Goal: Transaction & Acquisition: Purchase product/service

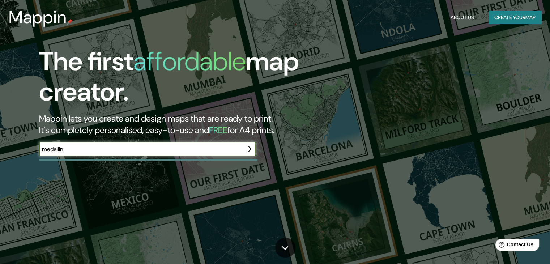
type input "medellin"
click at [249, 149] on icon "button" at bounding box center [249, 149] width 6 height 6
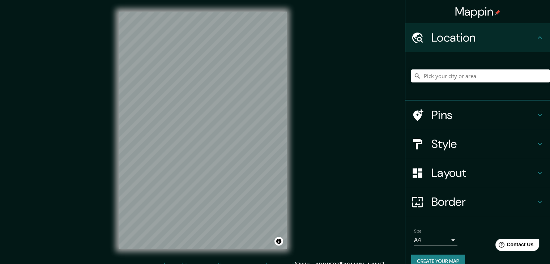
click at [239, 0] on html "Mappin Location Pins Style Layout Border Choose a border. Hint : you can make l…" at bounding box center [275, 132] width 550 height 264
click at [537, 119] on div "Pins" at bounding box center [477, 114] width 145 height 29
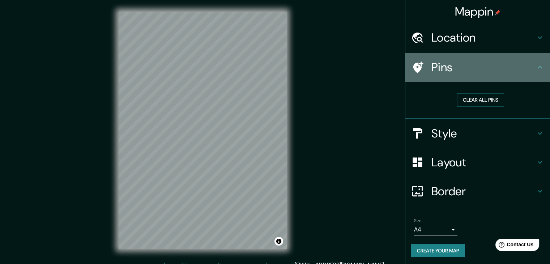
click at [535, 69] on icon at bounding box center [539, 67] width 9 height 9
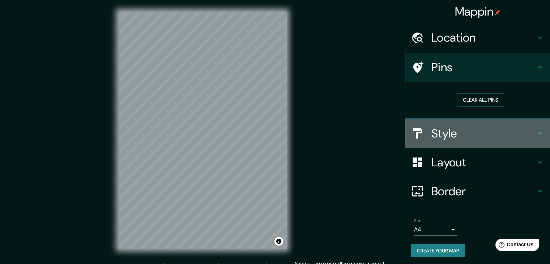
click at [536, 136] on icon at bounding box center [539, 133] width 9 height 9
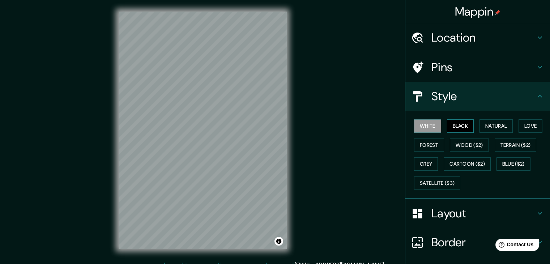
click at [455, 128] on button "Black" at bounding box center [460, 125] width 27 height 13
click at [428, 127] on button "White" at bounding box center [427, 125] width 27 height 13
click at [489, 129] on button "Natural" at bounding box center [495, 125] width 33 height 13
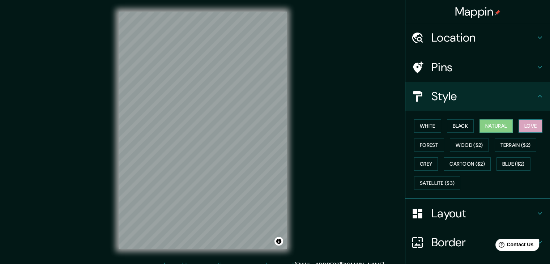
click at [529, 126] on button "Love" at bounding box center [530, 125] width 24 height 13
click at [425, 145] on button "Forest" at bounding box center [429, 144] width 30 height 13
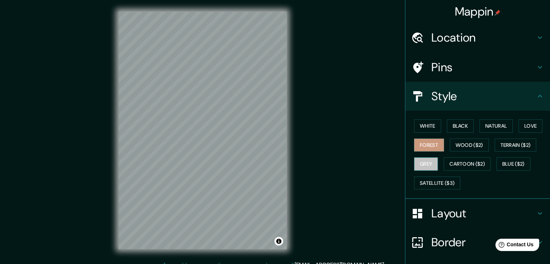
click at [423, 162] on button "Grey" at bounding box center [426, 163] width 24 height 13
click at [414, 129] on button "White" at bounding box center [427, 125] width 27 height 13
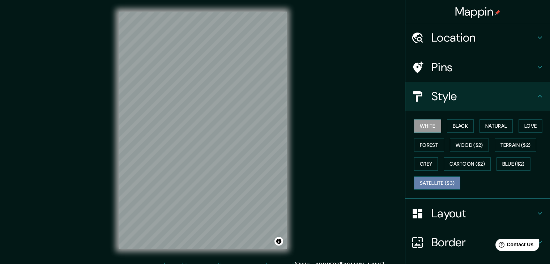
click at [426, 180] on button "Satellite ($3)" at bounding box center [437, 182] width 46 height 13
click at [420, 126] on button "White" at bounding box center [427, 125] width 27 height 13
click at [536, 37] on icon at bounding box center [539, 37] width 9 height 9
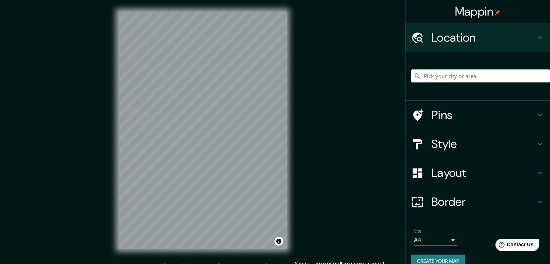
click at [461, 74] on input "Pick your city or area" at bounding box center [480, 75] width 139 height 13
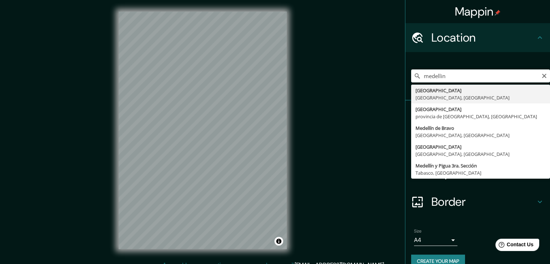
type input "[GEOGRAPHIC_DATA], [GEOGRAPHIC_DATA], [GEOGRAPHIC_DATA]"
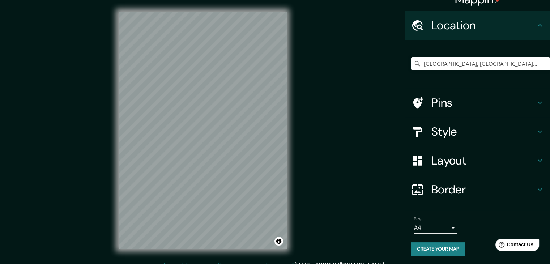
scroll to position [8, 0]
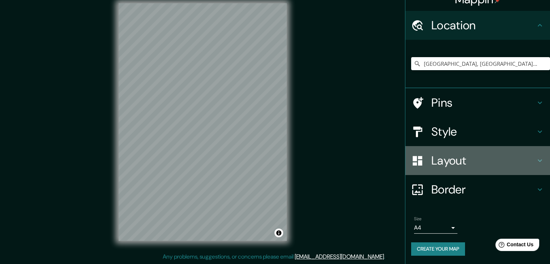
click at [536, 160] on icon at bounding box center [539, 160] width 9 height 9
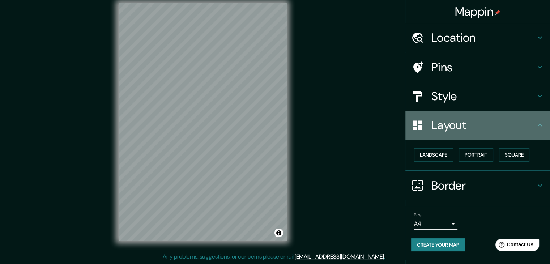
click at [537, 130] on div "Layout" at bounding box center [477, 125] width 145 height 29
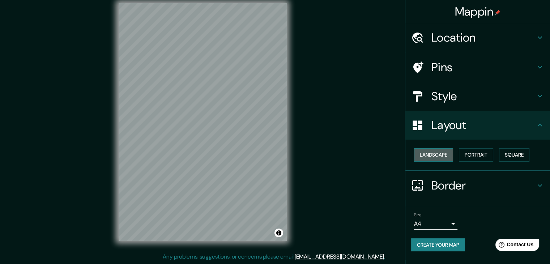
click at [443, 151] on button "Landscape" at bounding box center [433, 154] width 39 height 13
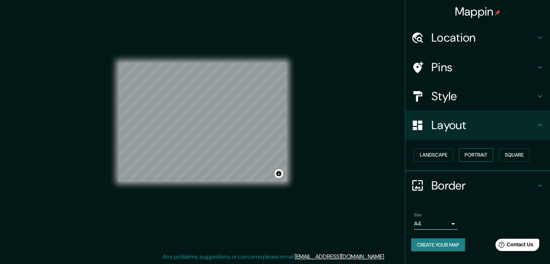
click at [480, 157] on button "Portrait" at bounding box center [476, 154] width 34 height 13
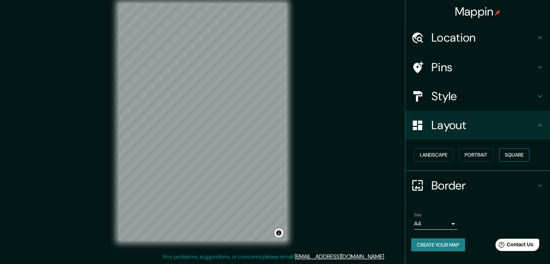
click at [523, 156] on button "Square" at bounding box center [514, 154] width 30 height 13
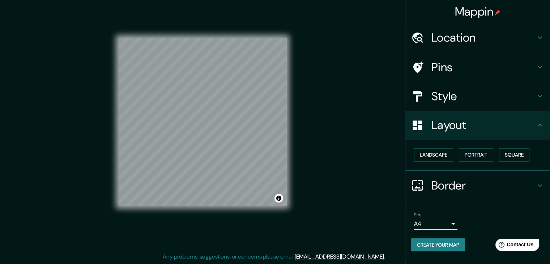
click at [541, 97] on icon at bounding box center [539, 96] width 9 height 9
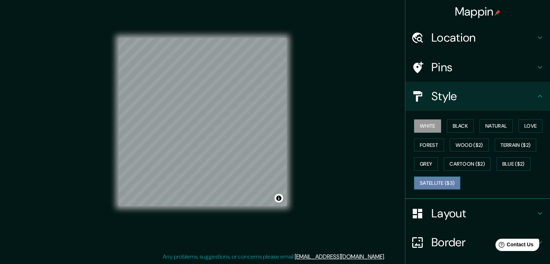
click at [434, 178] on button "Satellite ($3)" at bounding box center [437, 182] width 46 height 13
click at [425, 129] on button "White" at bounding box center [427, 125] width 27 height 13
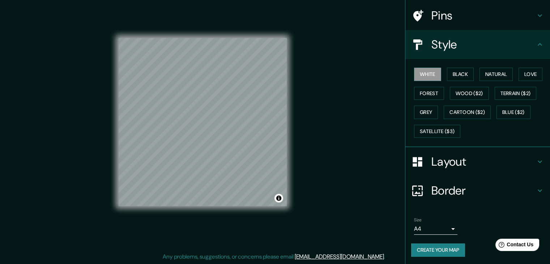
scroll to position [52, 0]
click at [528, 190] on h4 "Border" at bounding box center [483, 190] width 104 height 14
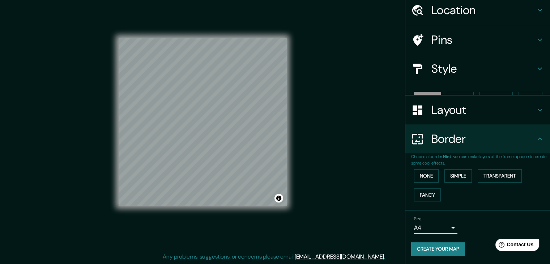
scroll to position [15, 0]
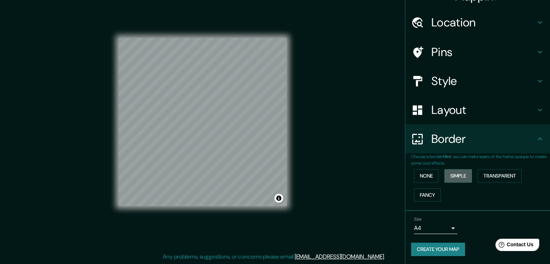
click at [444, 173] on button "Simple" at bounding box center [457, 175] width 27 height 13
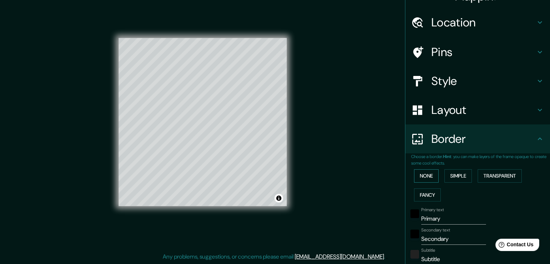
click at [428, 176] on button "None" at bounding box center [426, 175] width 25 height 13
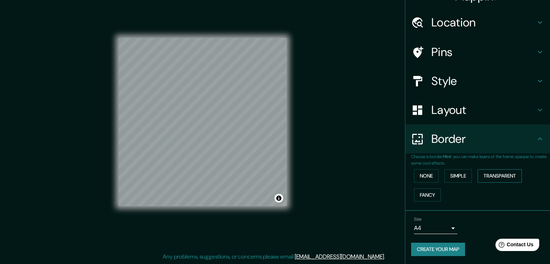
click at [498, 175] on button "Transparent" at bounding box center [499, 175] width 44 height 13
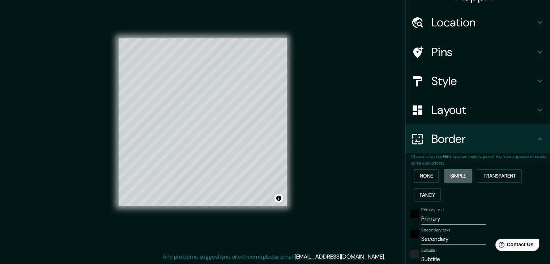
click at [461, 175] on button "Simple" at bounding box center [457, 175] width 27 height 13
click at [428, 175] on button "None" at bounding box center [426, 175] width 25 height 13
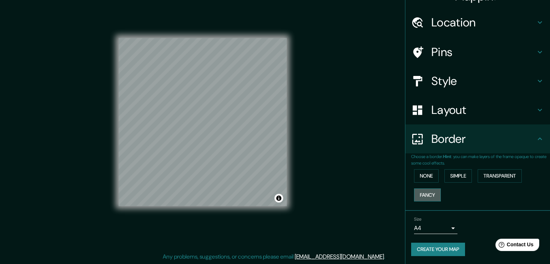
click at [429, 191] on button "Fancy" at bounding box center [427, 194] width 27 height 13
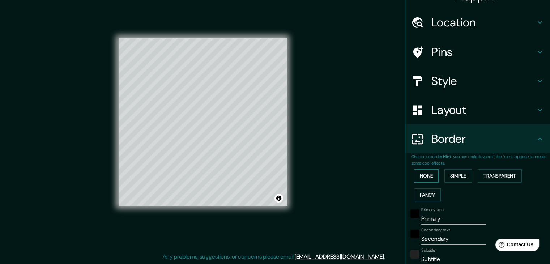
click at [425, 177] on button "None" at bounding box center [426, 175] width 25 height 13
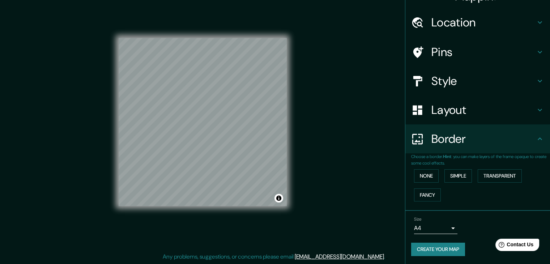
click at [448, 224] on body "Mappin Location [GEOGRAPHIC_DATA], [GEOGRAPHIC_DATA], [GEOGRAPHIC_DATA] Pins St…" at bounding box center [275, 124] width 550 height 264
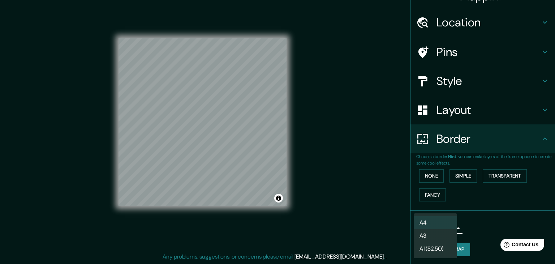
click at [472, 223] on div at bounding box center [277, 132] width 555 height 264
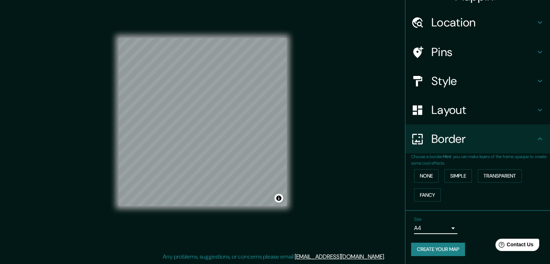
click at [442, 250] on button "Create your map" at bounding box center [438, 248] width 54 height 13
click at [348, 104] on div "Mappin Location [GEOGRAPHIC_DATA], [GEOGRAPHIC_DATA], [GEOGRAPHIC_DATA] Pins St…" at bounding box center [275, 128] width 550 height 272
click at [433, 246] on button "Create your map" at bounding box center [438, 248] width 54 height 13
